Goal: Communication & Community: Answer question/provide support

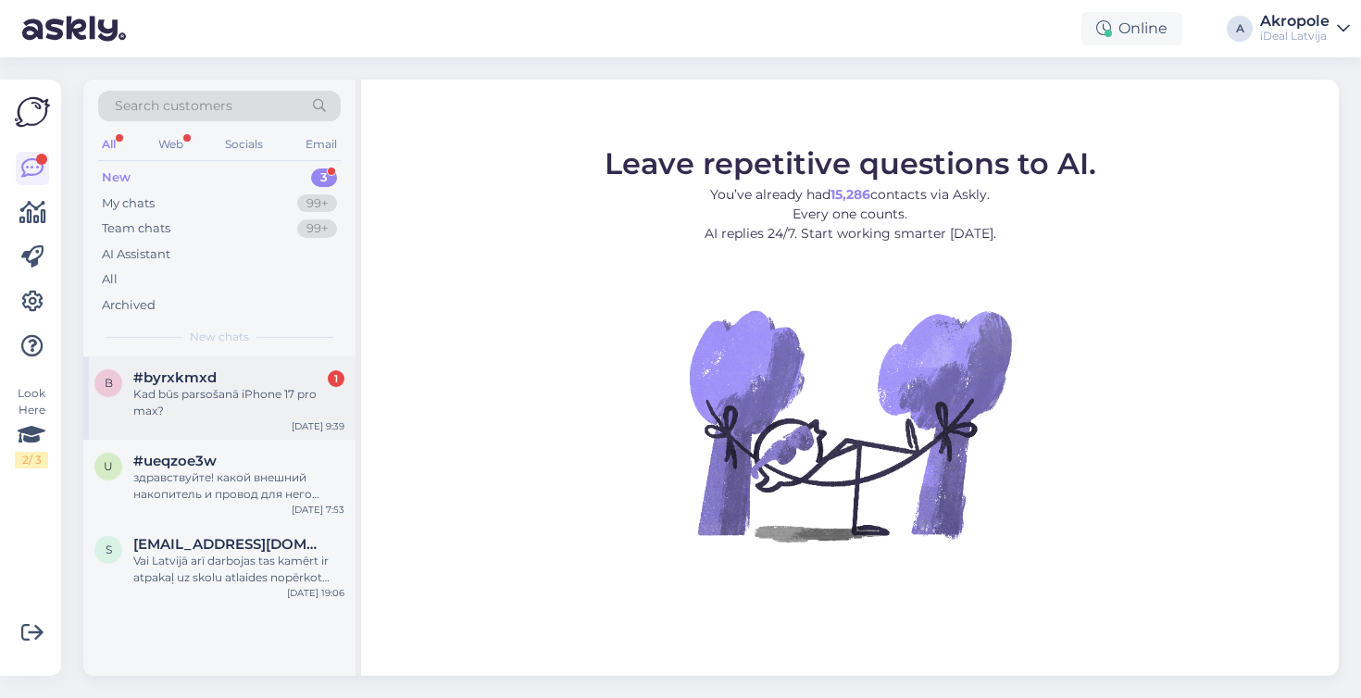
click at [297, 398] on div "Kad būs parsošanā iPhone 17 pro max?" at bounding box center [238, 402] width 211 height 33
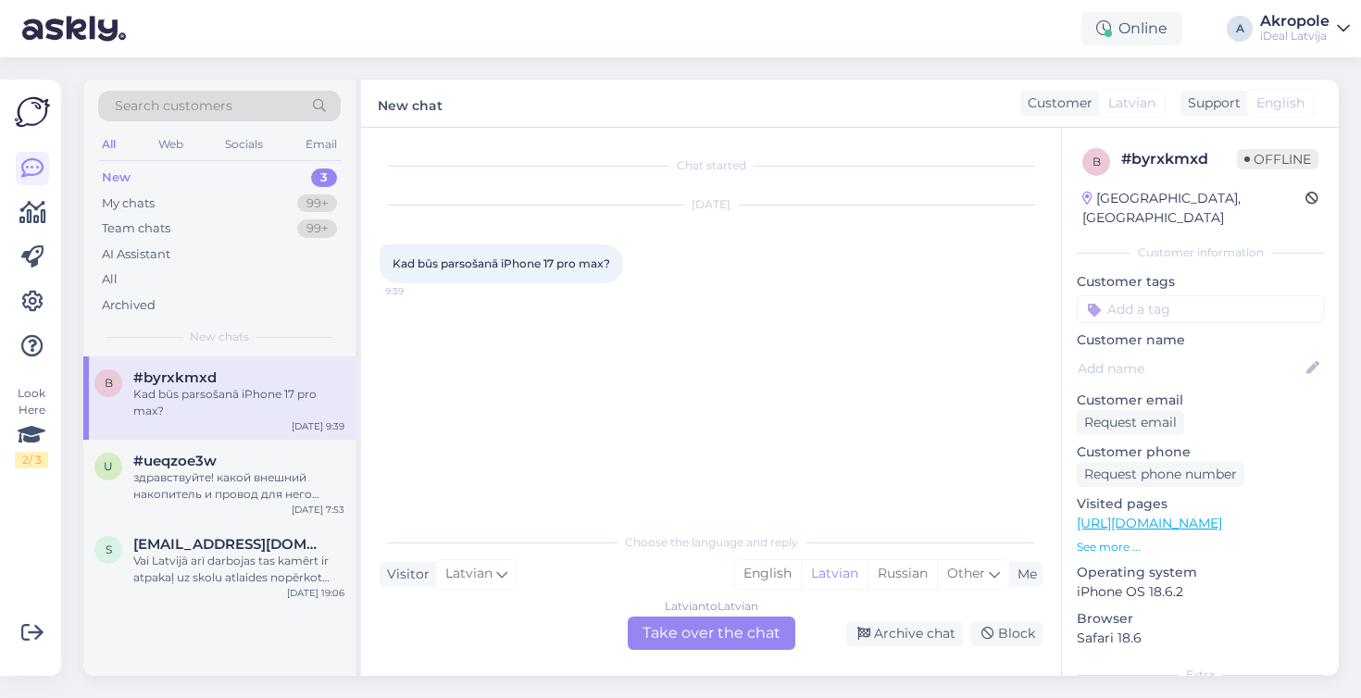
click at [679, 633] on div "Latvian to Latvian Take over the chat" at bounding box center [712, 633] width 168 height 33
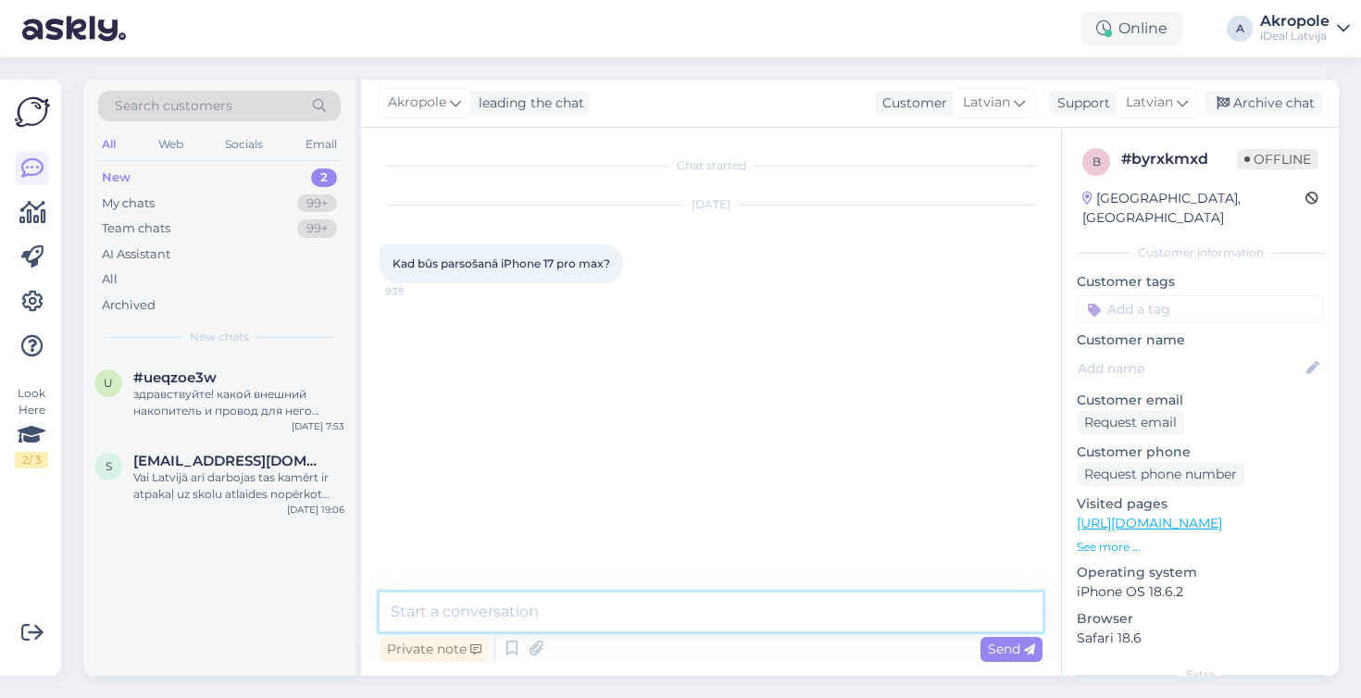
click at [651, 601] on textarea at bounding box center [711, 612] width 663 height 39
type textarea "Labdien!"
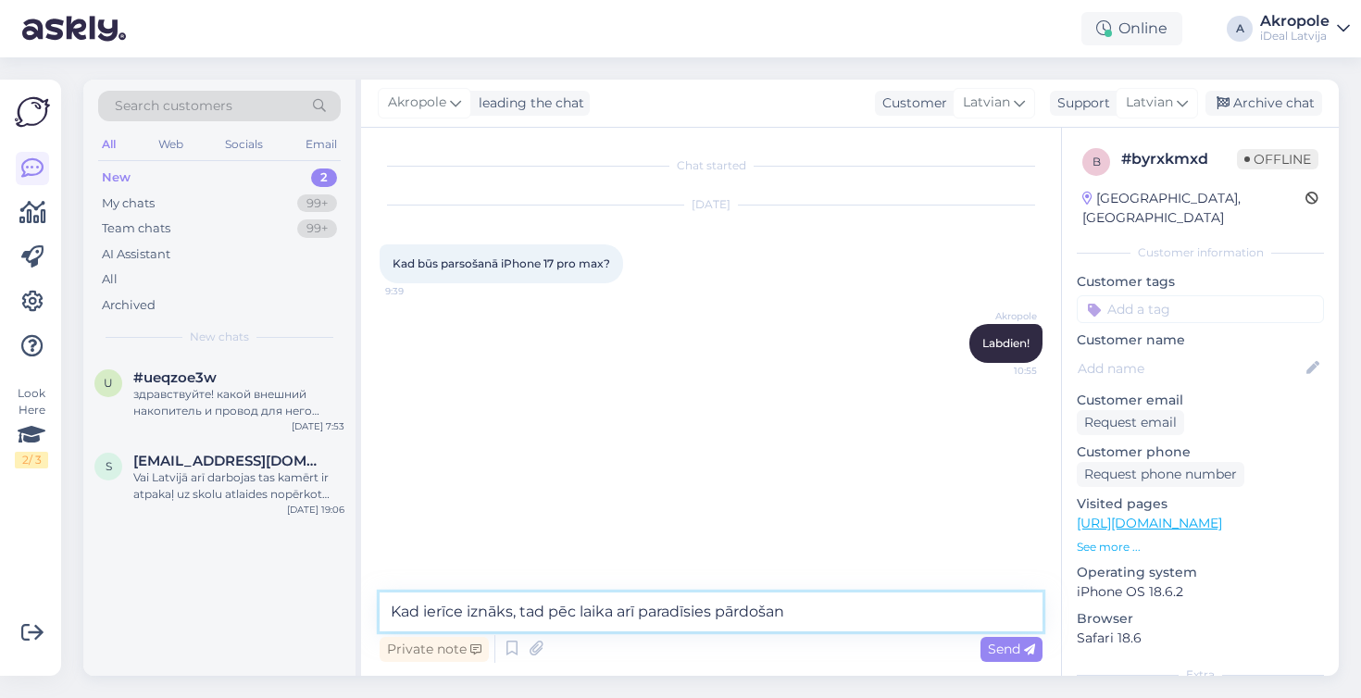
type textarea "Kad ierīce iznāks, tad pēc laika arī paradīsies pārdošanā"
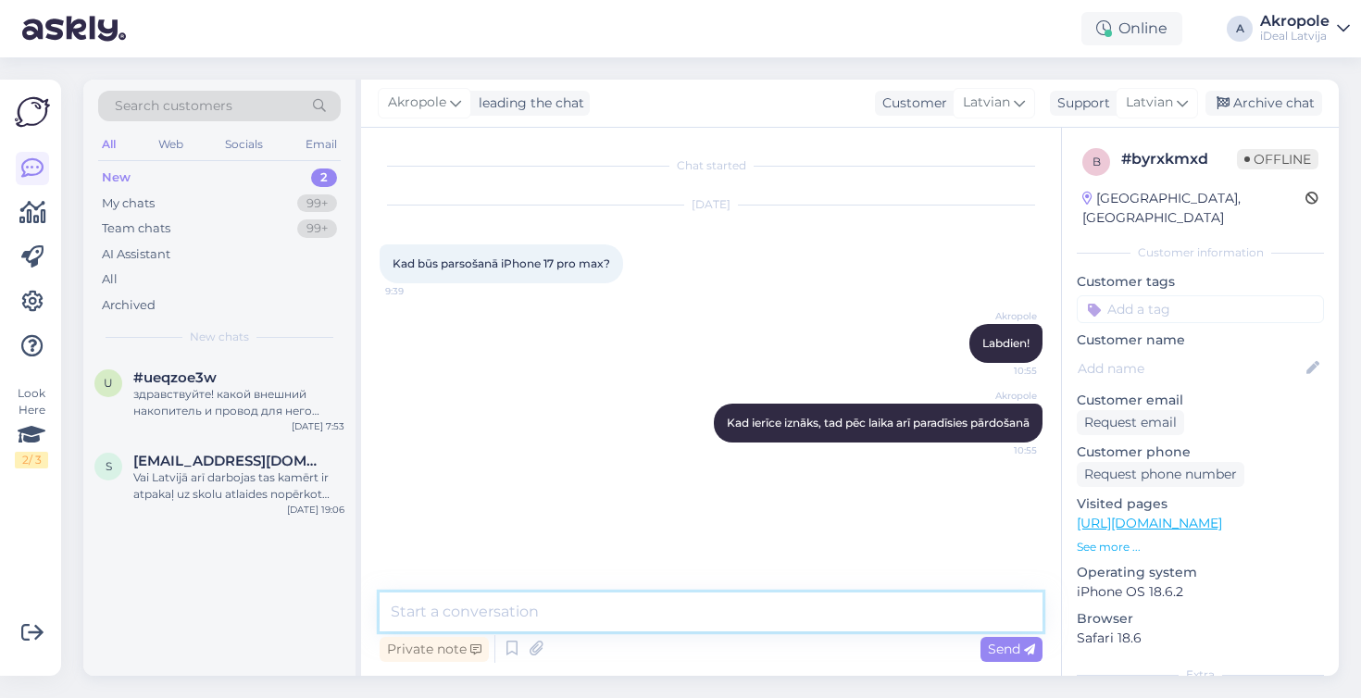
type textarea "B"
type textarea "Pagaidām iPhone 17"
click at [592, 611] on textarea "Pagaidām iPhone 17" at bounding box center [711, 612] width 663 height 39
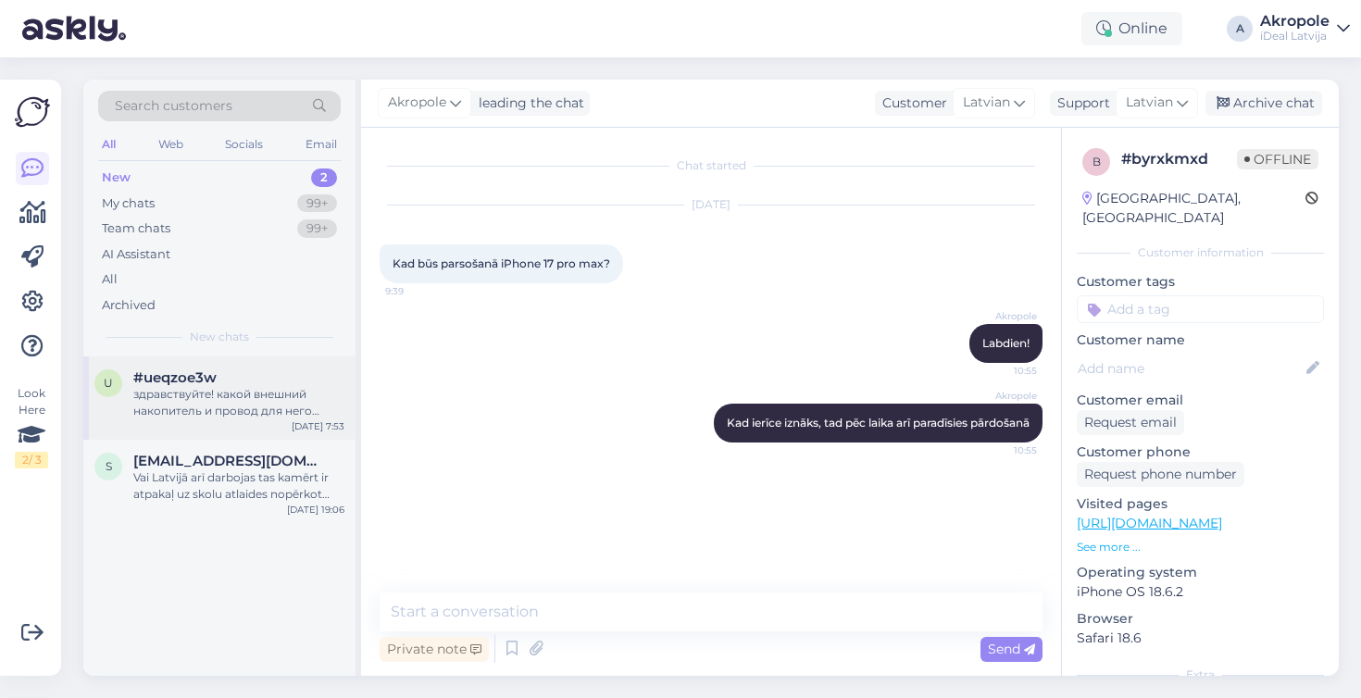
click at [275, 419] on div "u #ueqzoe3w здравствуйте! какой внешний накопитель и провод для него нужен чтоб…" at bounding box center [219, 397] width 272 height 83
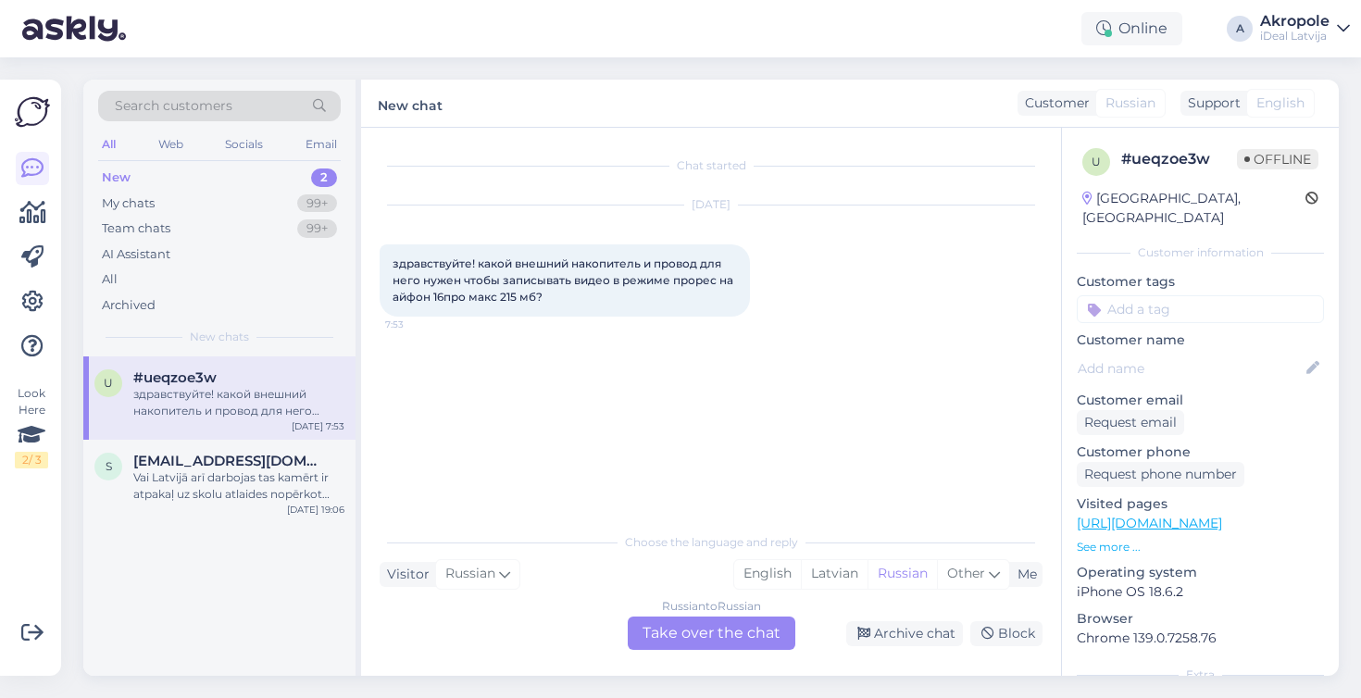
click at [707, 634] on div "Russian to Russian Take over the chat" at bounding box center [712, 633] width 168 height 33
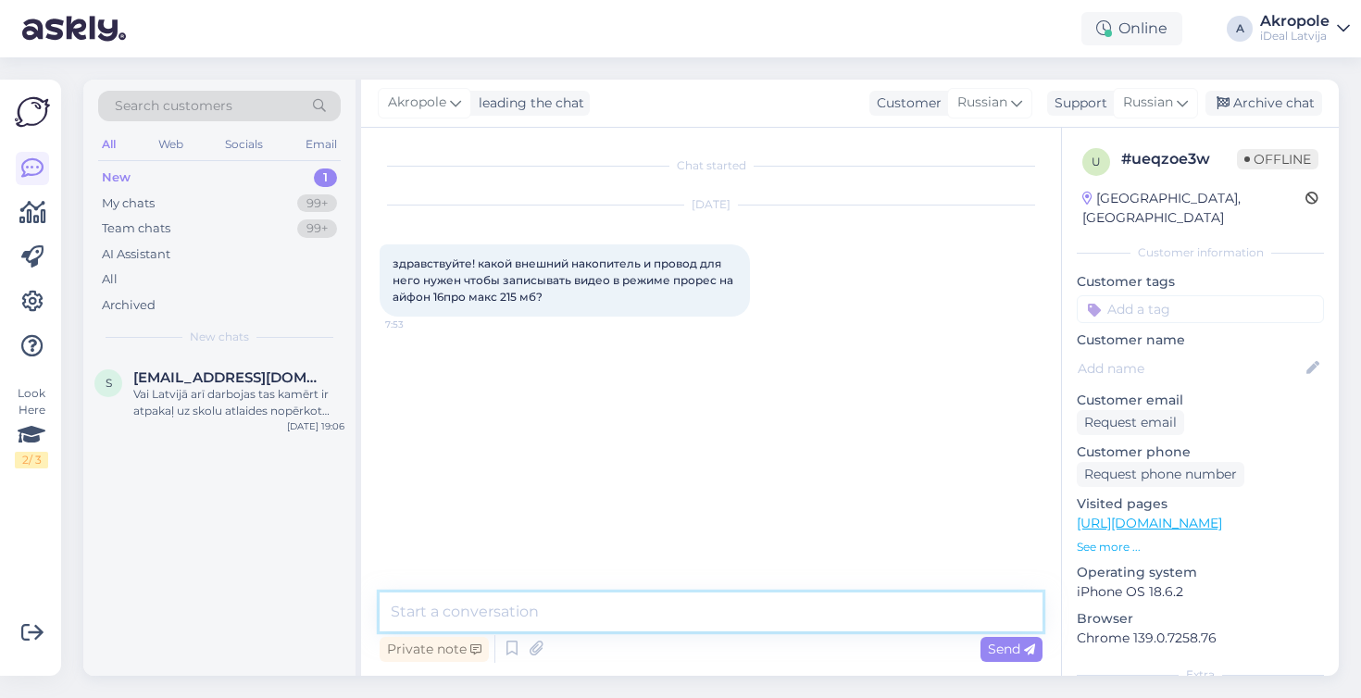
click at [583, 606] on textarea at bounding box center [711, 612] width 663 height 39
type textarea "L"
type textarea "Добрый день!"
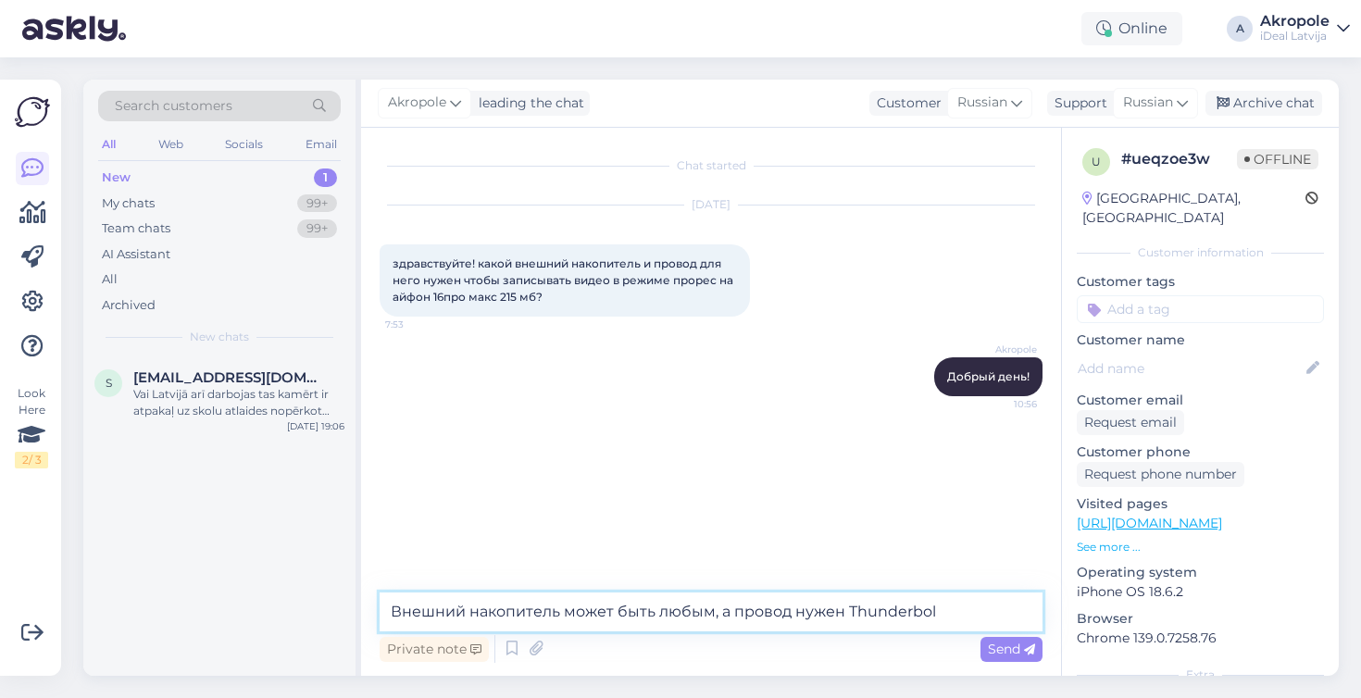
type textarea "Внешний накопитель может быть любым, а провод нужен Thunderbolt"
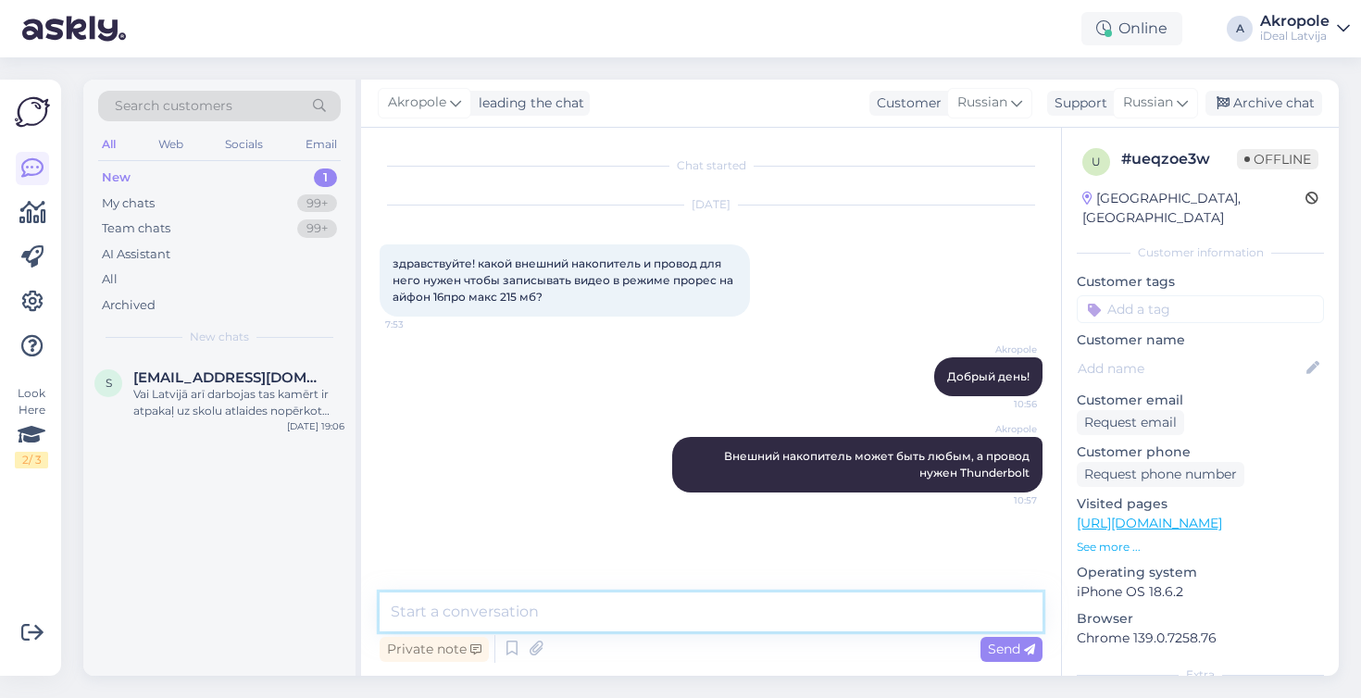
paste textarea "[URL][DOMAIN_NAME]"
type textarea "[URL][DOMAIN_NAME]"
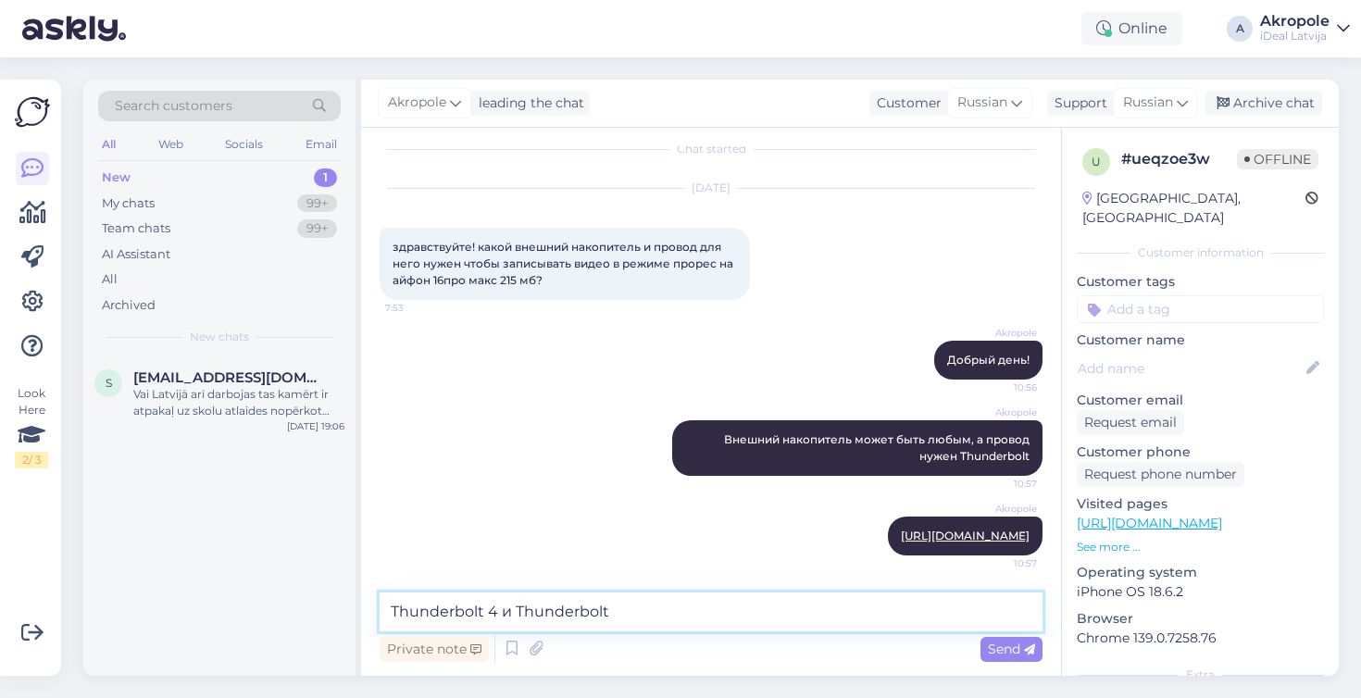
type textarea "Thunderbolt 4 и Thunderbolt 5"
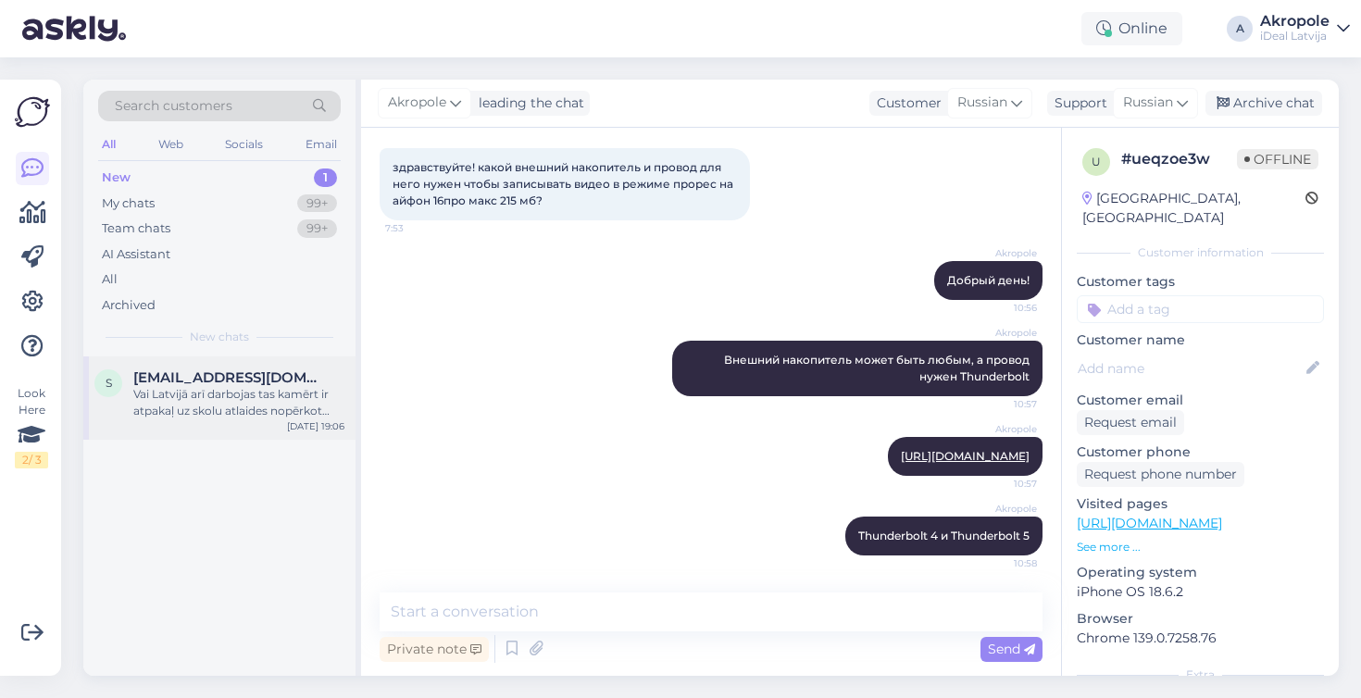
click at [286, 382] on div "[EMAIL_ADDRESS][DOMAIN_NAME]" at bounding box center [238, 377] width 211 height 17
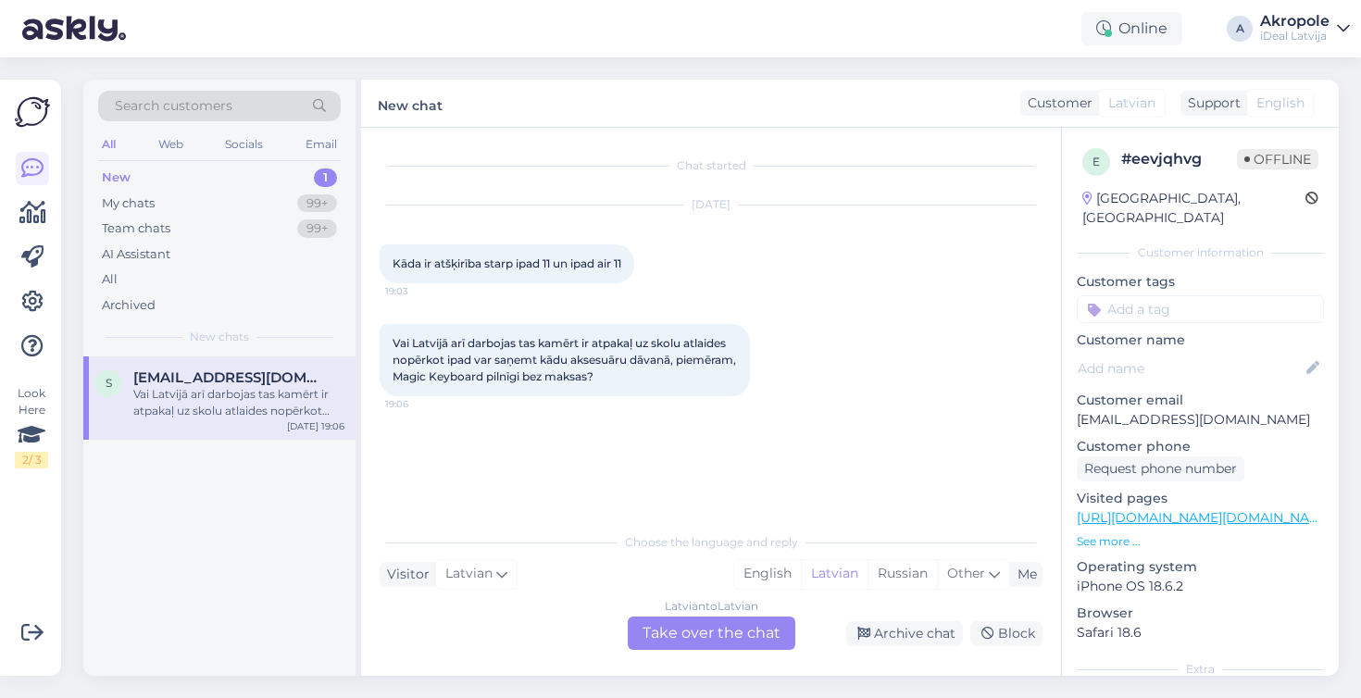
click at [700, 627] on div "Latvian to Latvian Take over the chat" at bounding box center [712, 633] width 168 height 33
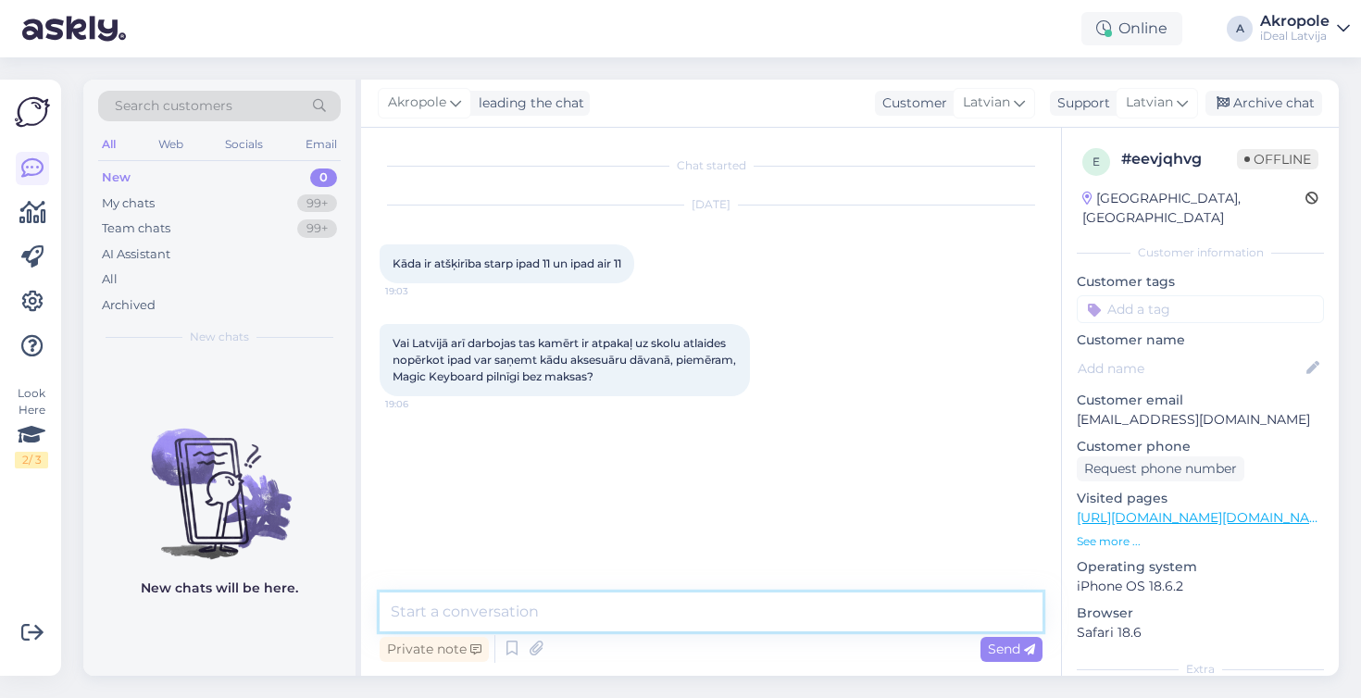
click at [627, 623] on textarea at bounding box center [711, 612] width 663 height 39
type textarea "Labdien!"
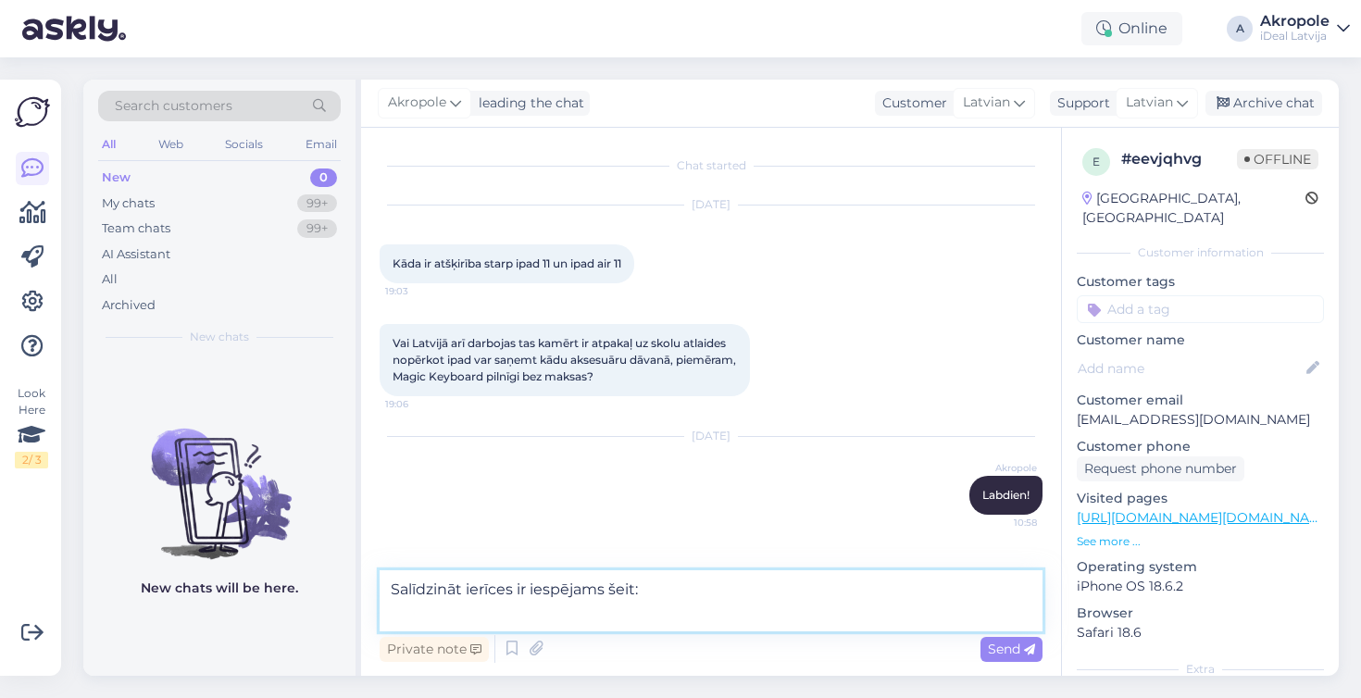
paste textarea "[URL][DOMAIN_NAME]"
type textarea "Salīdzināt ierīces ir iespējams šeit: [URL][DOMAIN_NAME]"
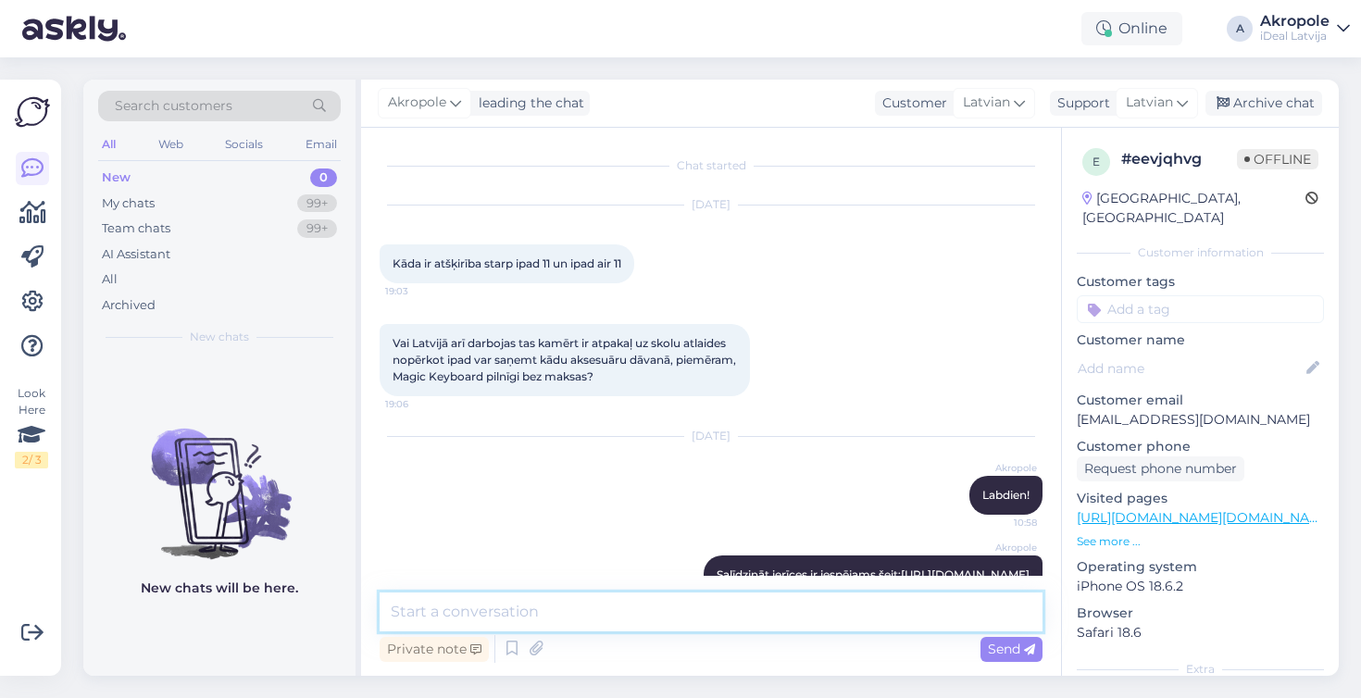
scroll to position [72, 0]
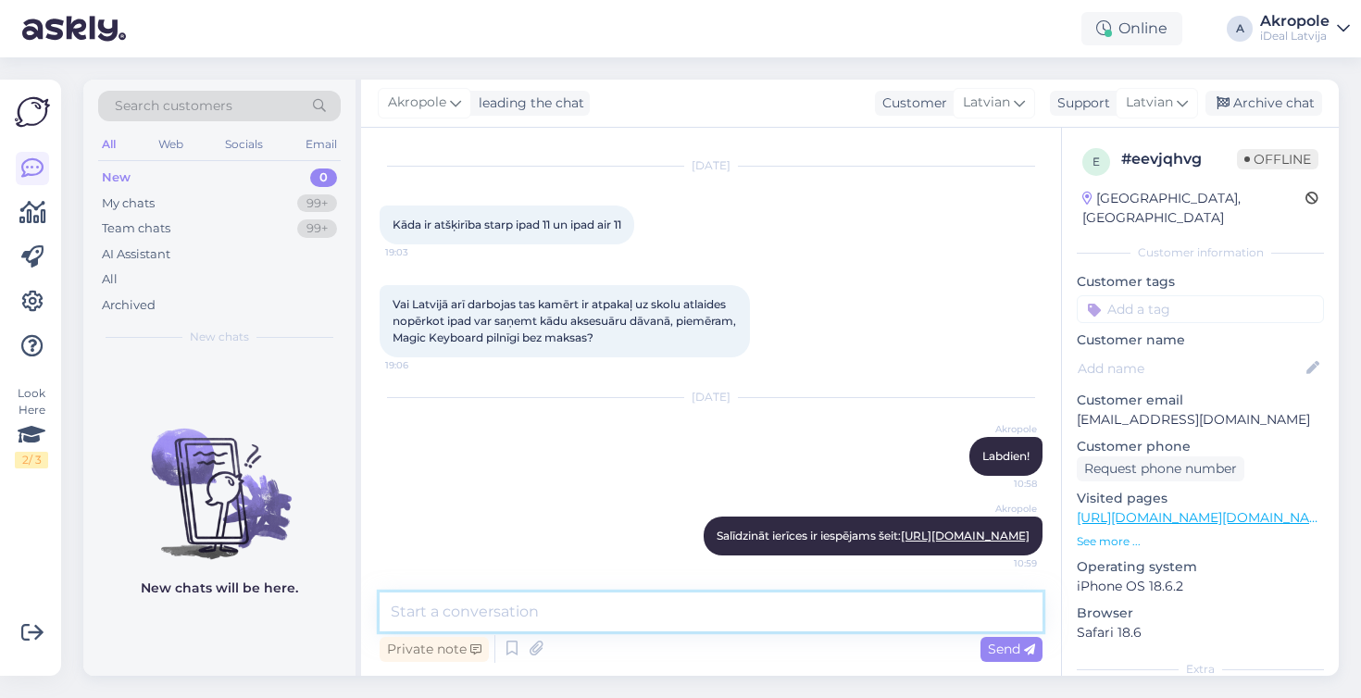
type textarea "L"
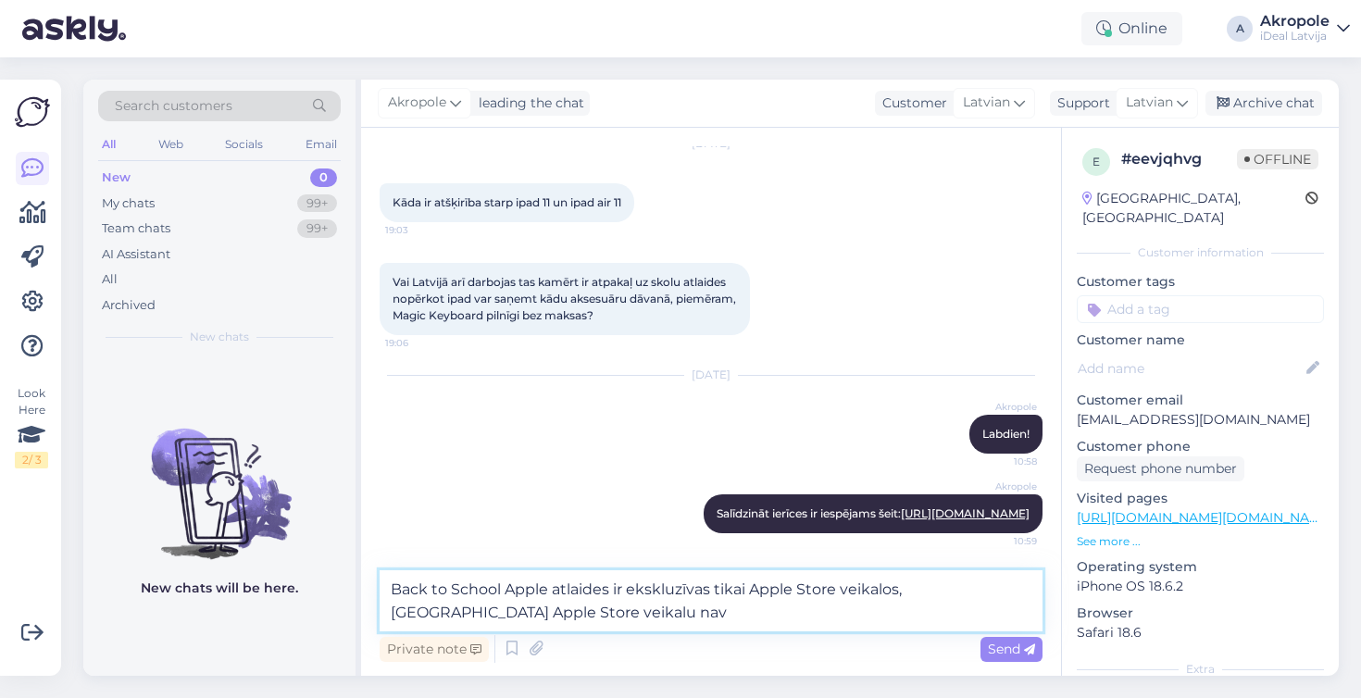
type textarea "Back to School Apple atlaides ir ekskluzīvas tikai Apple Store veikalos, [GEOGR…"
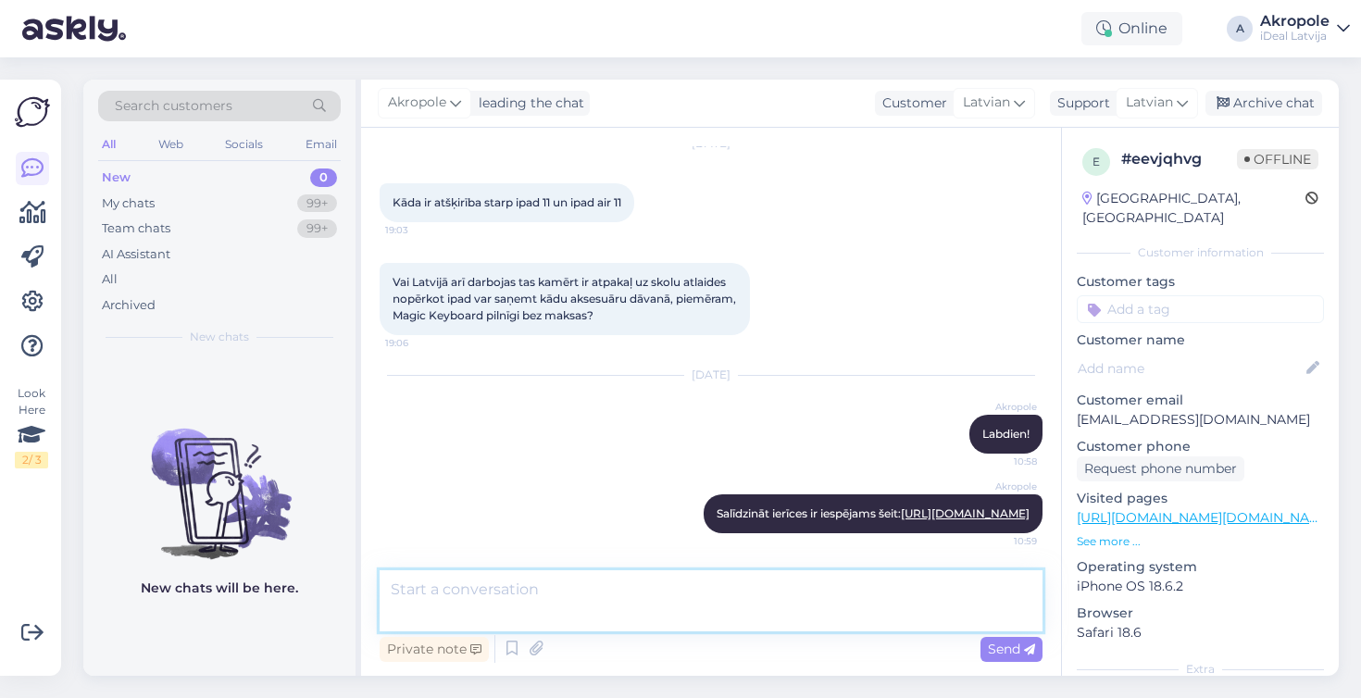
scroll to position [169, 0]
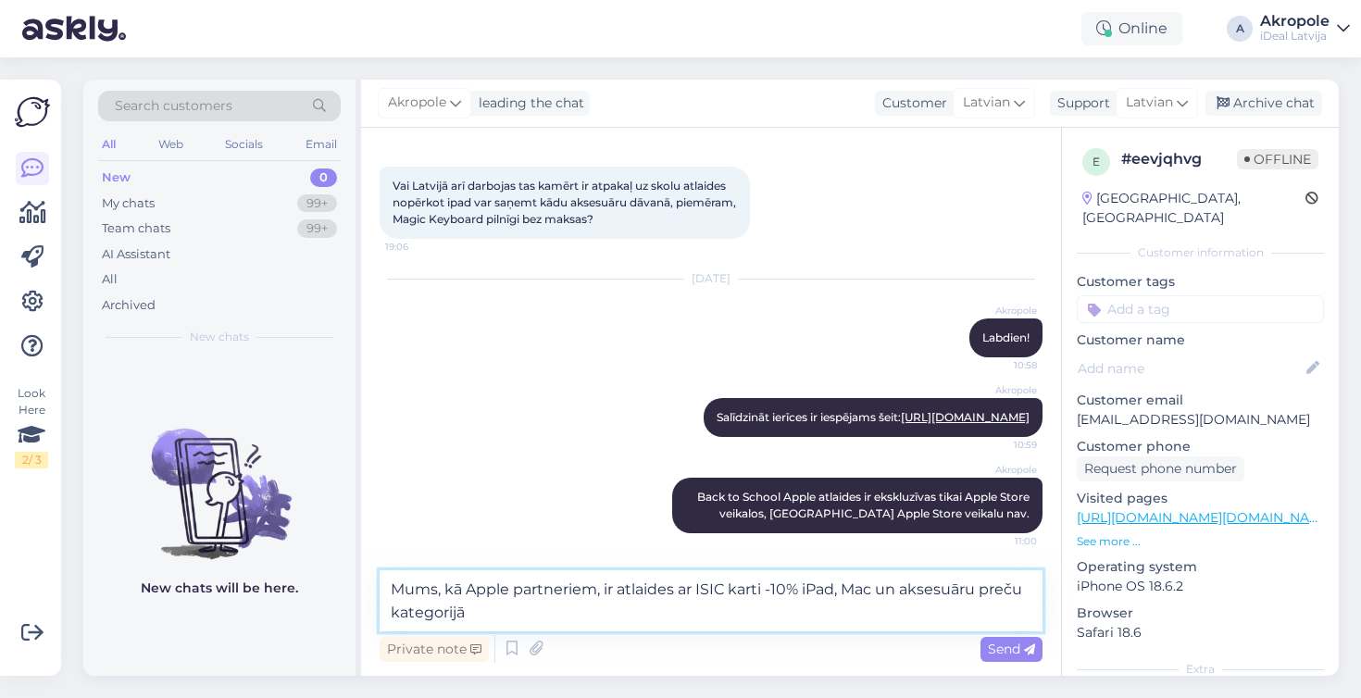
type textarea "Mums, kā Apple partneriem, ir atlaides ar ISIC karti -10% iPad, Mac un aksesuār…"
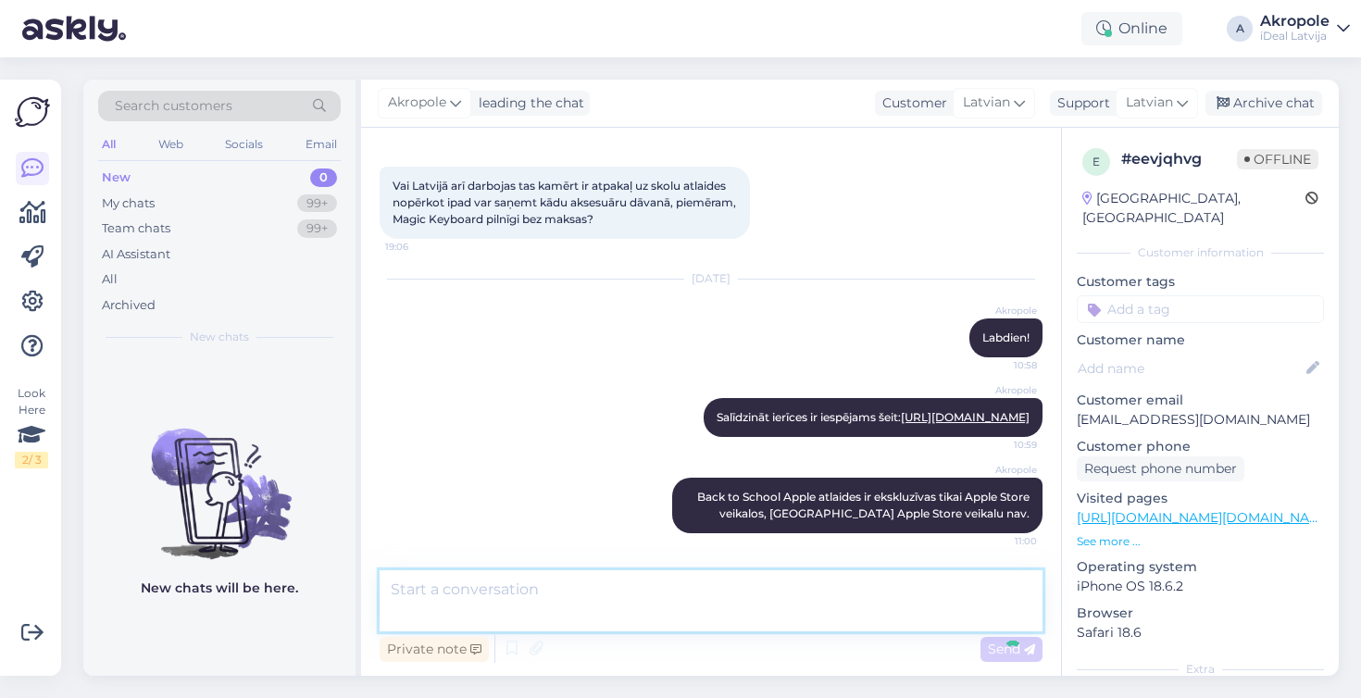
scroll to position [265, 0]
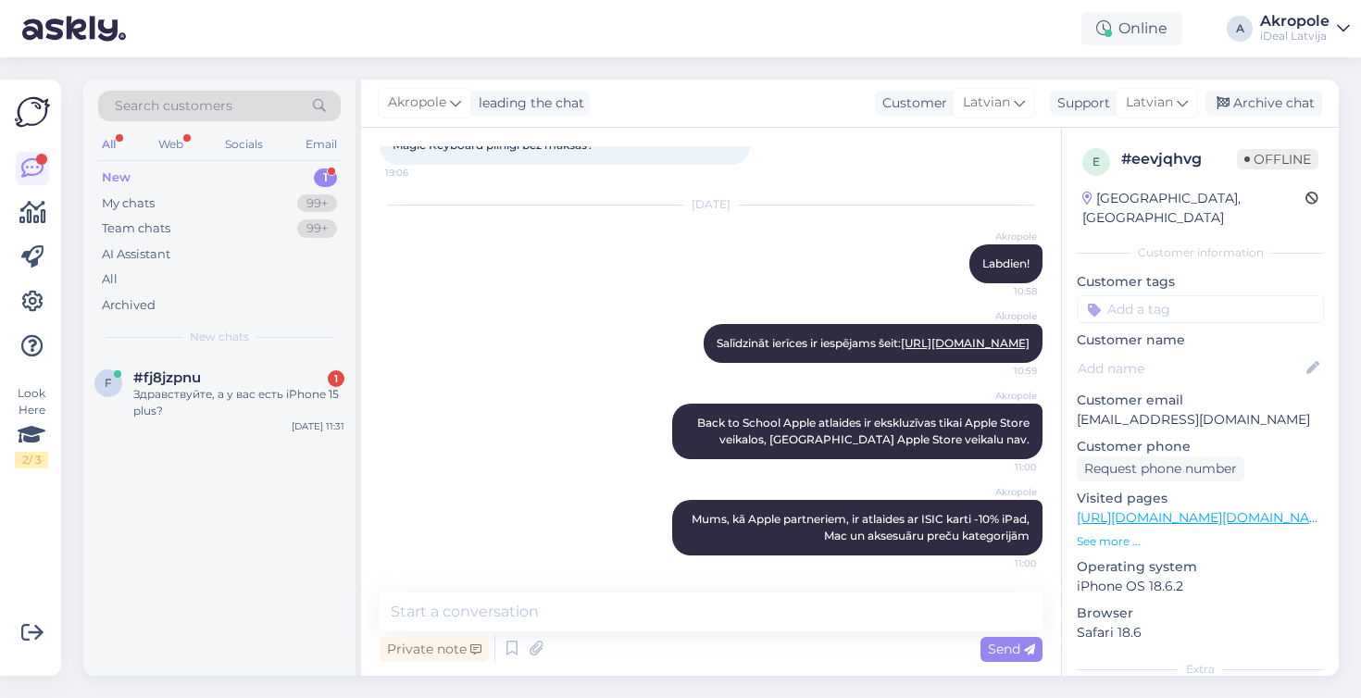
click at [616, 3] on div "Online A Akropole iDeal [GEOGRAPHIC_DATA]" at bounding box center [680, 28] width 1361 height 57
click at [207, 406] on div "Здравствуйте, а у вас есть iPhone 15 plus?" at bounding box center [238, 402] width 211 height 33
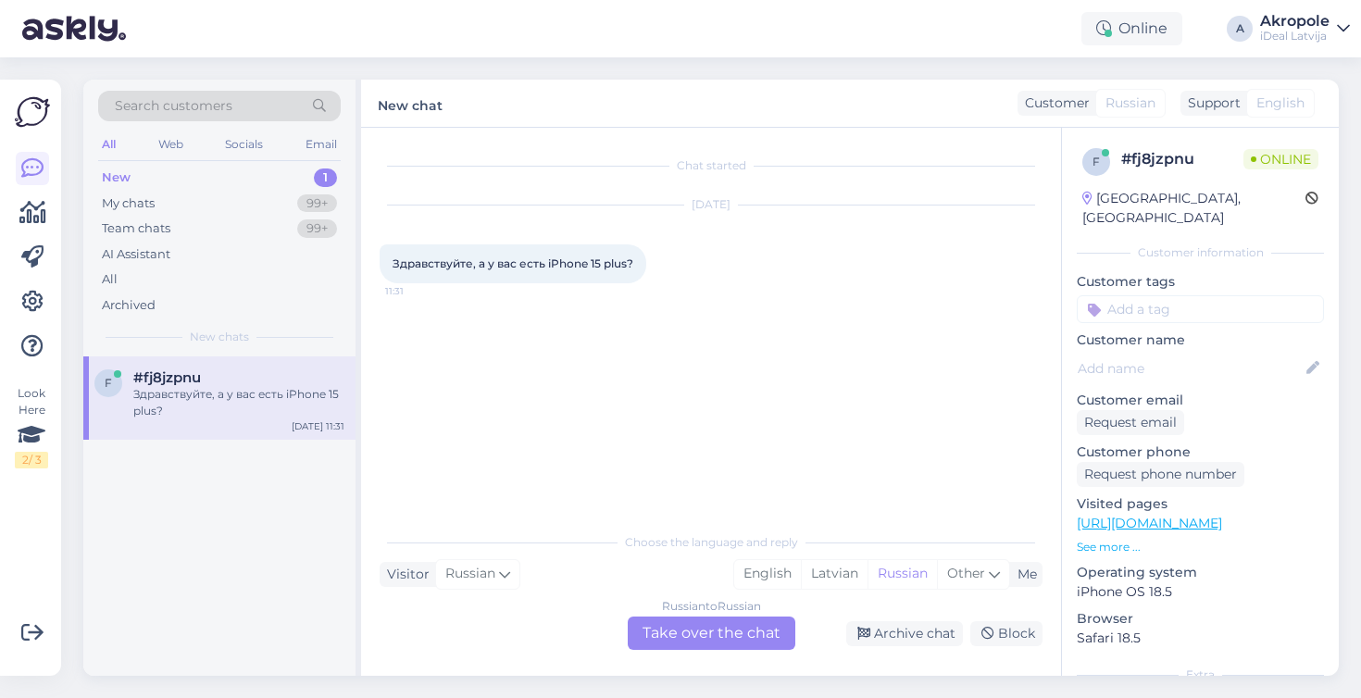
scroll to position [0, 0]
click at [712, 631] on div "Russian to Russian Take over the chat" at bounding box center [712, 633] width 168 height 33
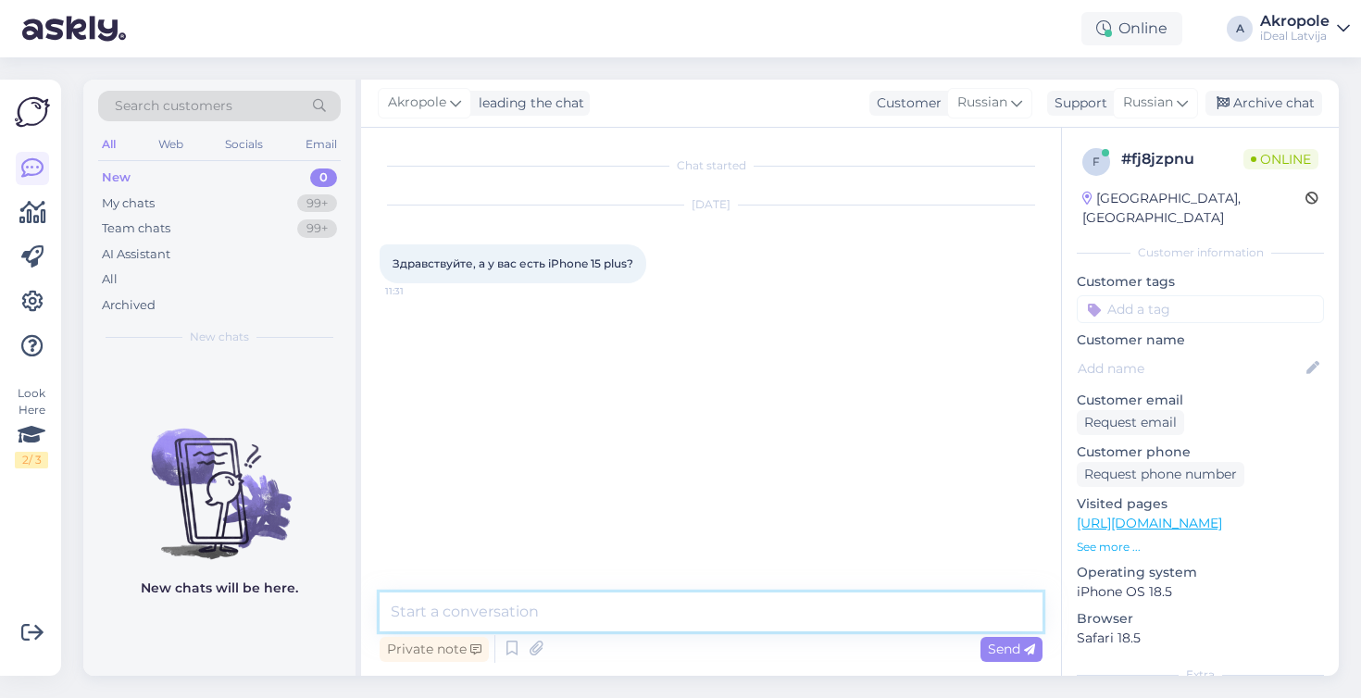
click at [650, 612] on textarea at bounding box center [711, 612] width 663 height 39
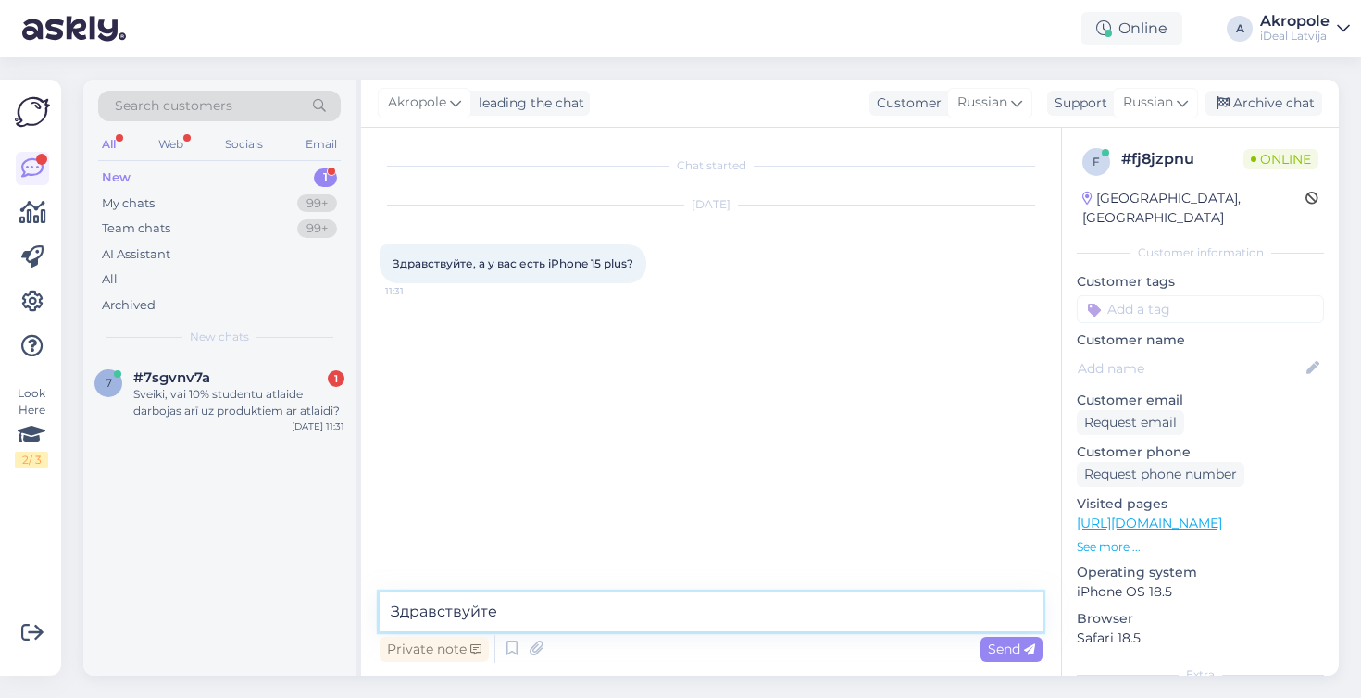
type textarea "Здравствуйте!"
type textarea "К сожалению, больше нет"
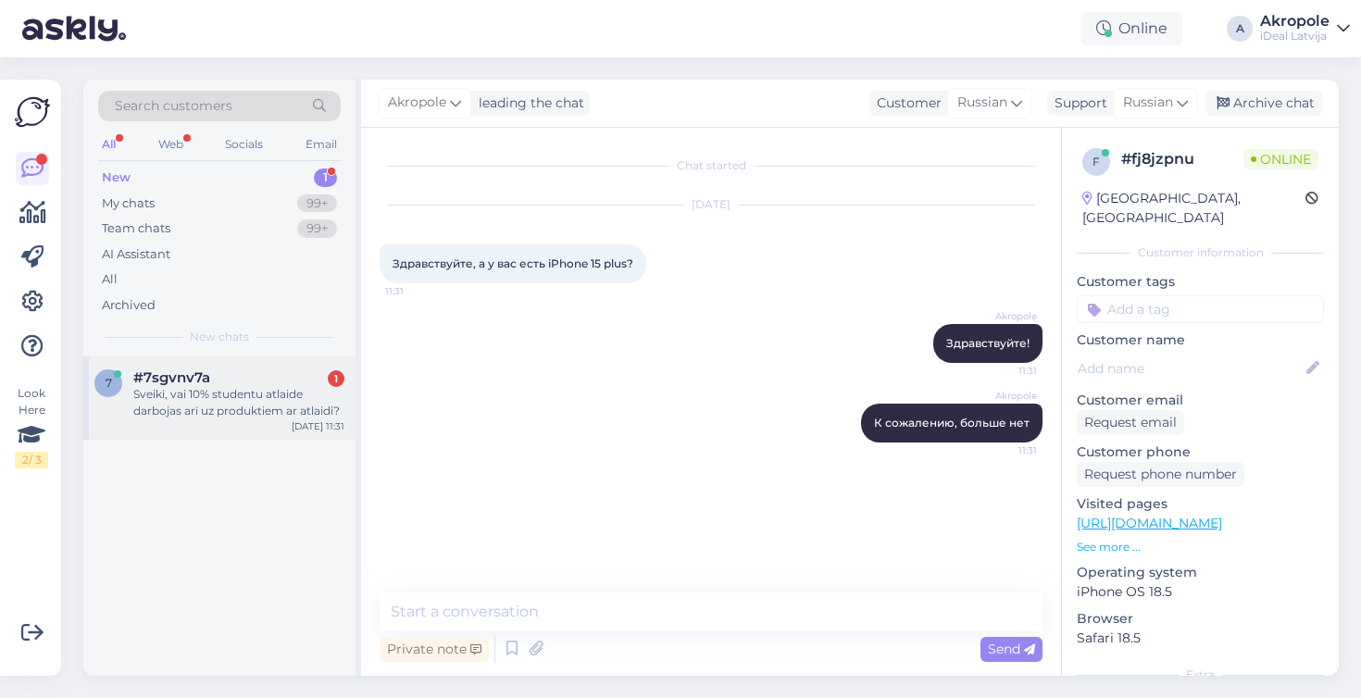
click at [281, 407] on div "Sveiki, vai 10% studentu atlaide darbojas arī uz produktiem ar atlaidi?" at bounding box center [238, 402] width 211 height 33
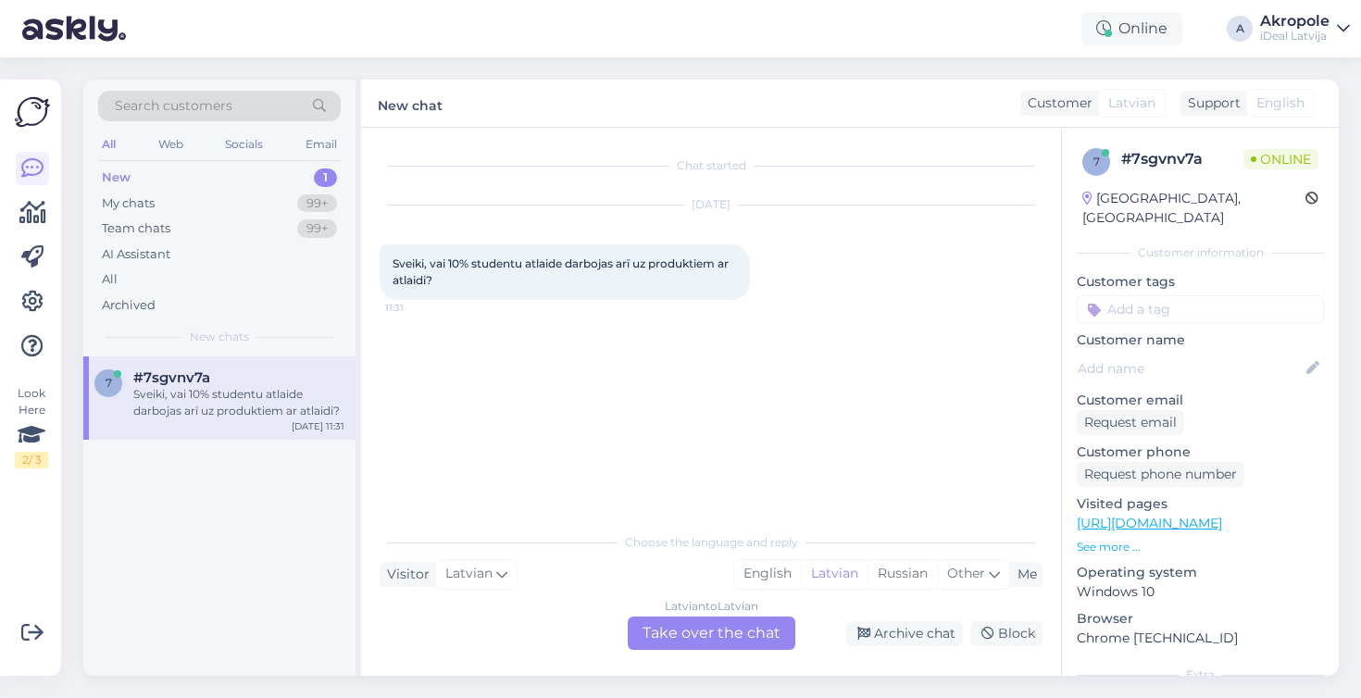
click at [729, 640] on div "Latvian to Latvian Take over the chat" at bounding box center [712, 633] width 168 height 33
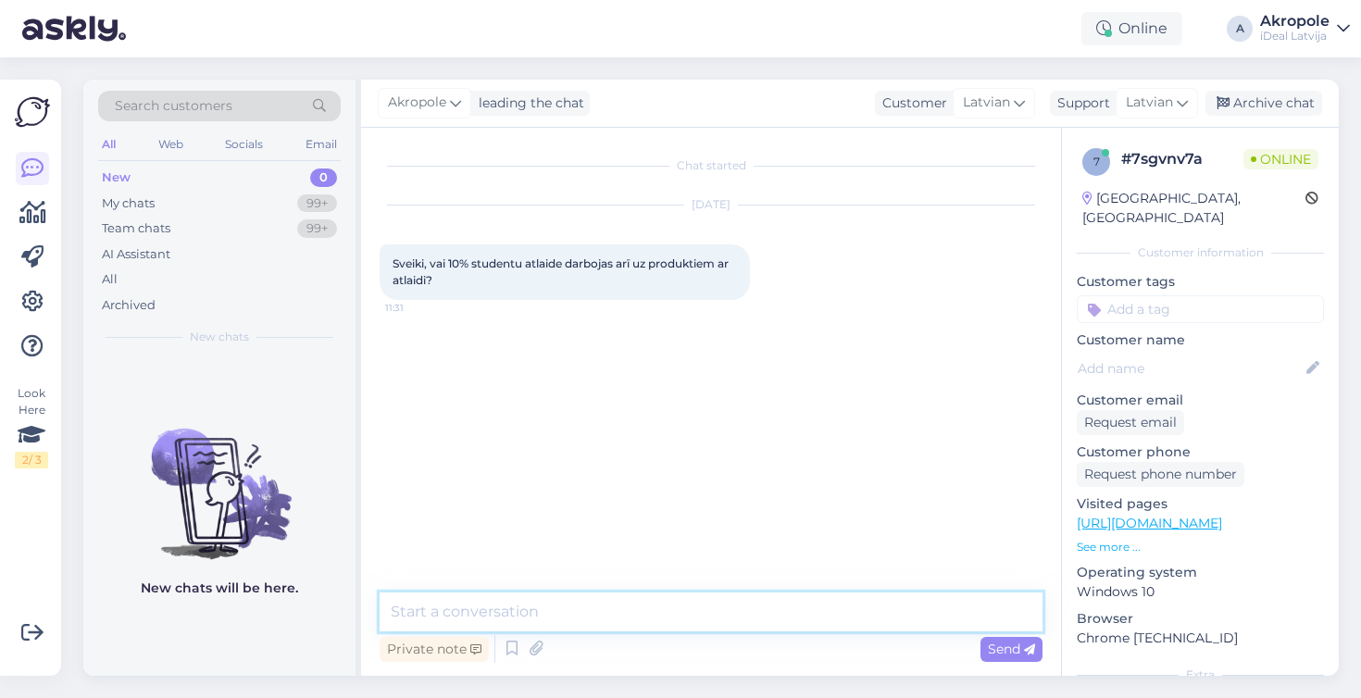
click at [656, 615] on textarea at bounding box center [711, 612] width 663 height 39
type textarea "Labdien!"
type textarea "Jā"
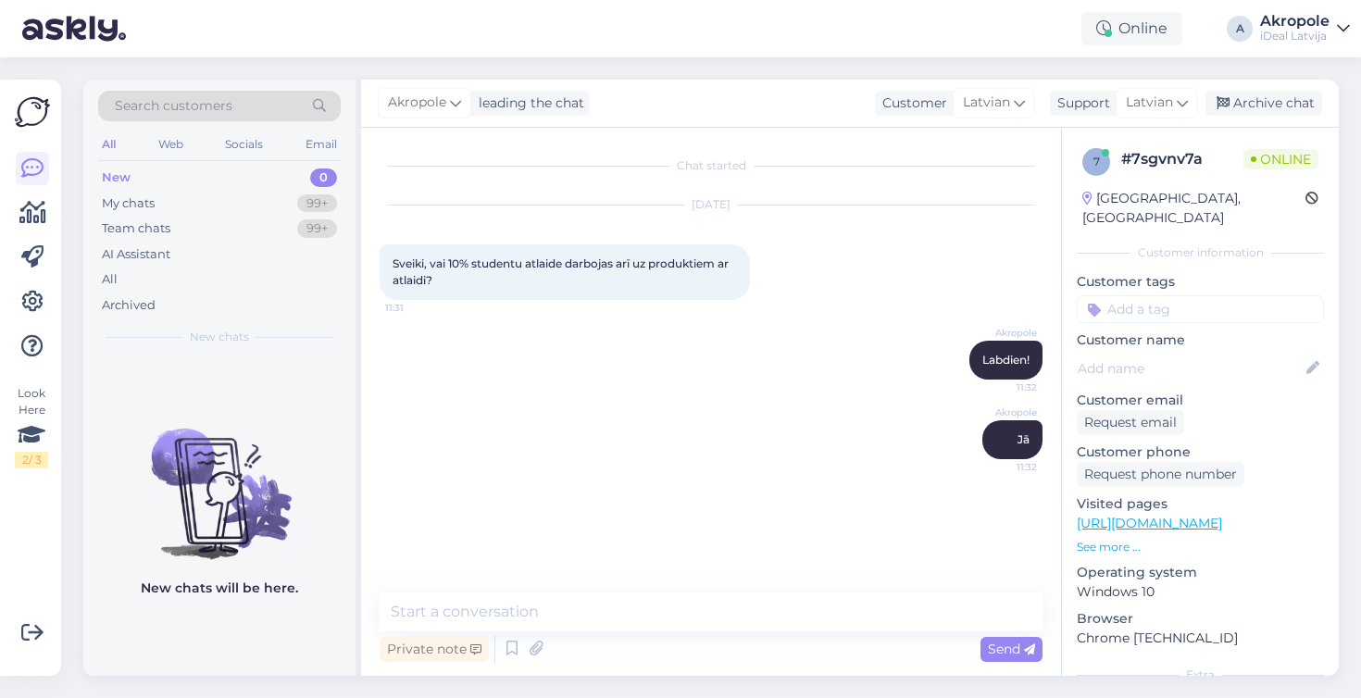
click at [739, 521] on div "Chat started [DATE] Sveiki, vai 10% studentu atlaide darbojas arī uz produktiem…" at bounding box center [720, 361] width 680 height 430
click at [669, 439] on div "Akropole Jā 11:32" at bounding box center [711, 440] width 663 height 80
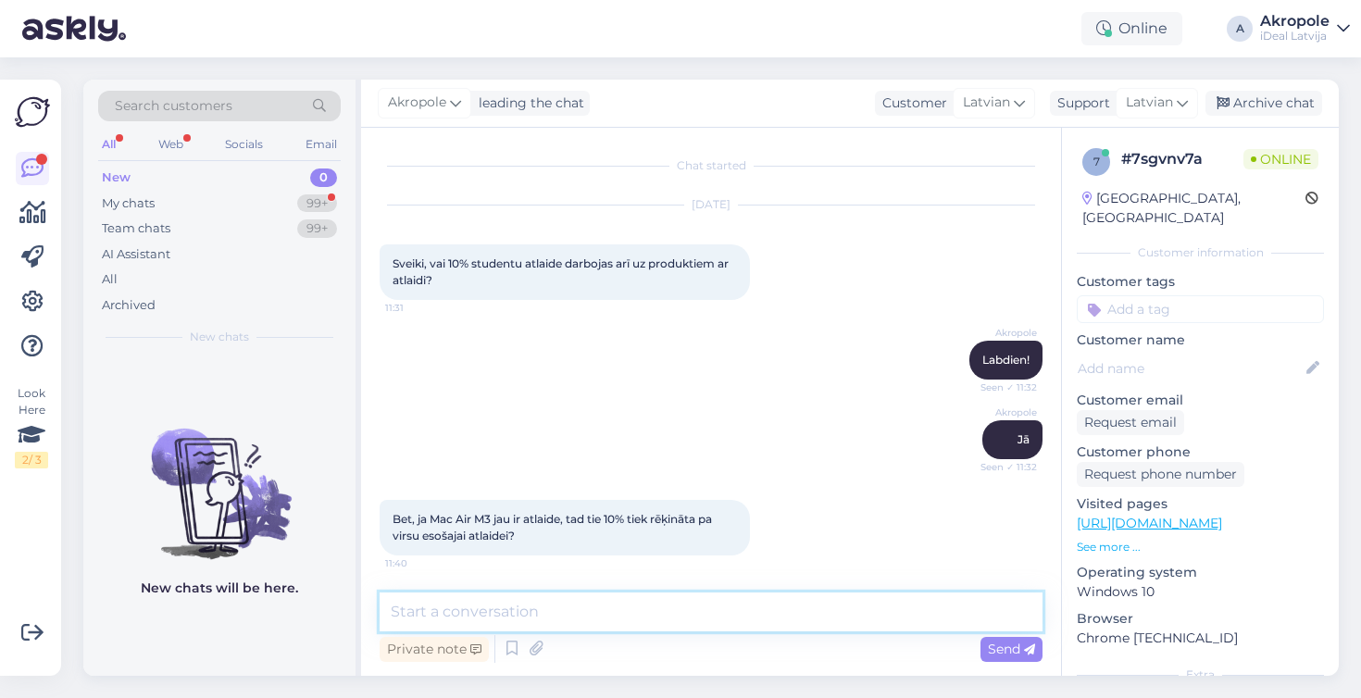
click at [595, 610] on textarea at bounding box center [711, 612] width 663 height 39
type textarea "Tieši tā"
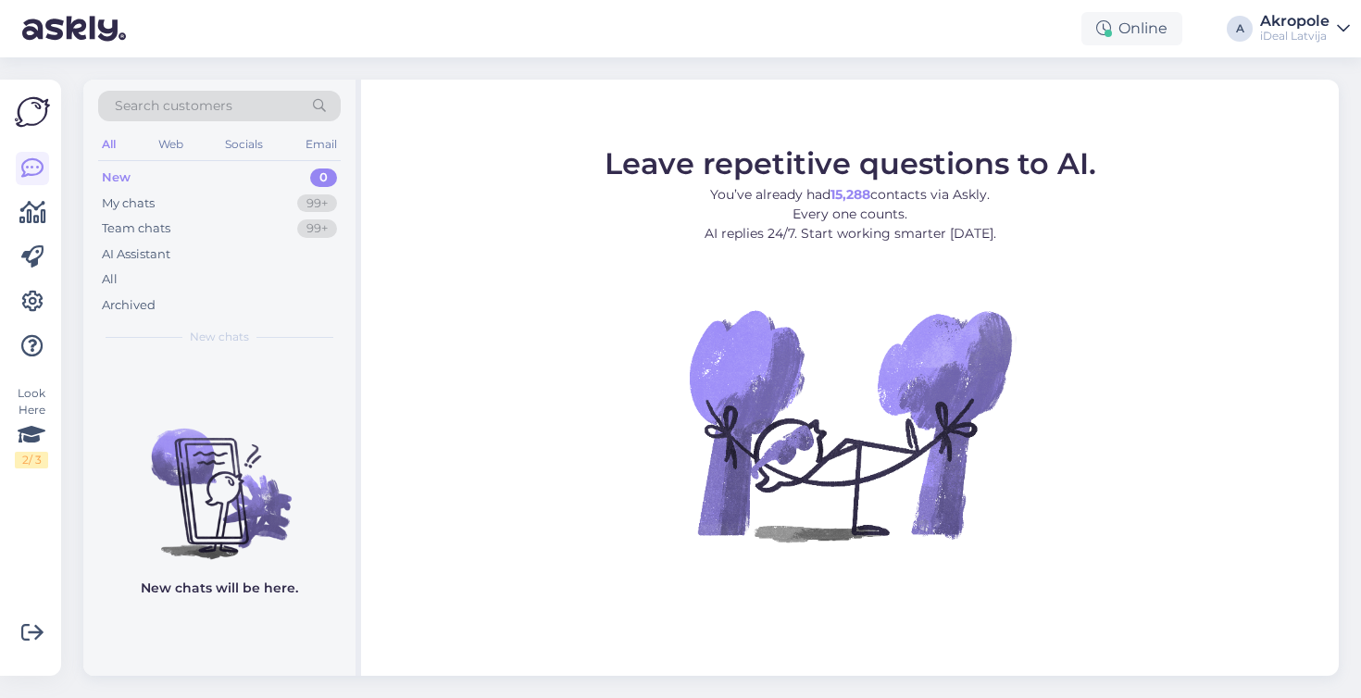
click at [686, 69] on div "Search customers All Web Socials Email New 0 My chats 99+ Team chats 99+ AI Ass…" at bounding box center [716, 377] width 1289 height 641
